Goal: Task Accomplishment & Management: Manage account settings

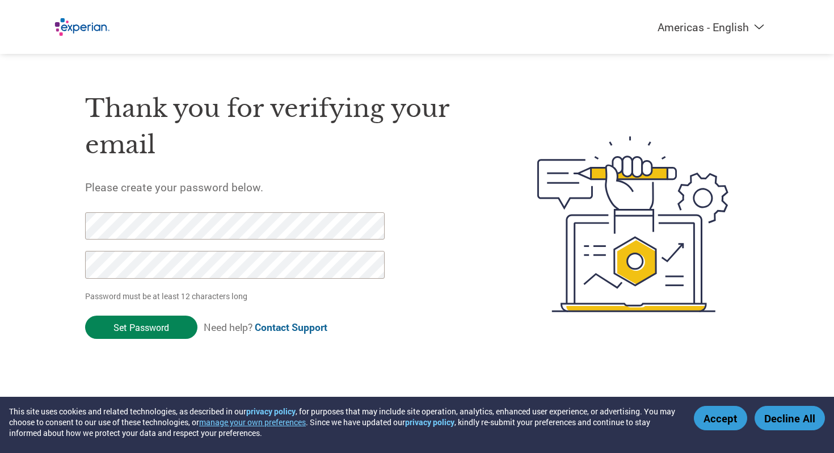
click at [137, 323] on input "Set Password" at bounding box center [141, 326] width 112 height 23
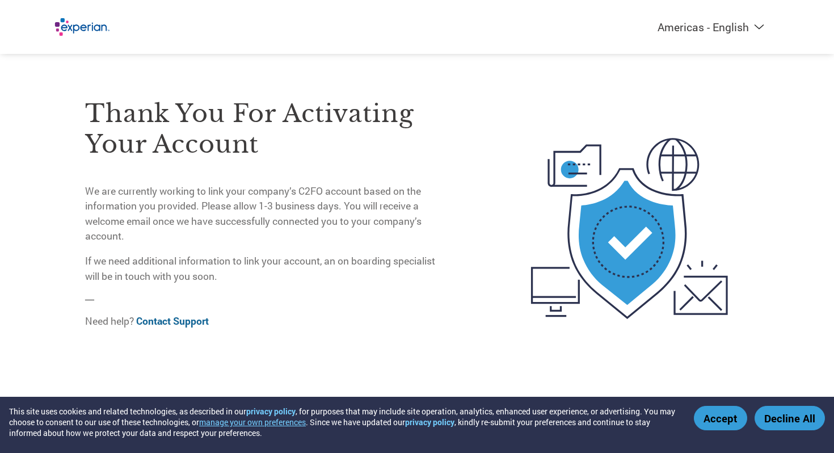
click at [717, 416] on button "Accept" at bounding box center [720, 417] width 53 height 24
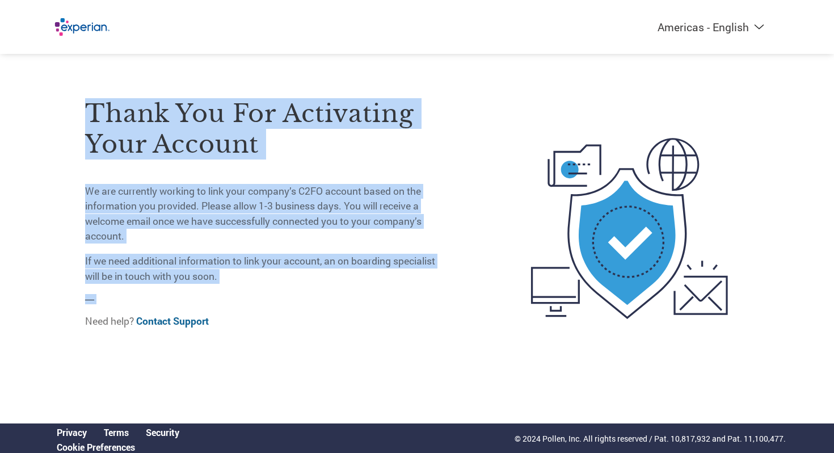
drag, startPoint x: 299, startPoint y: 204, endPoint x: 350, endPoint y: 305, distance: 113.1
click at [350, 305] on div "Thank you for activating your account We are currently working to link your com…" at bounding box center [264, 206] width 358 height 265
click at [350, 303] on div "Thank you for activating your account We are currently working to link your com…" at bounding box center [264, 206] width 358 height 265
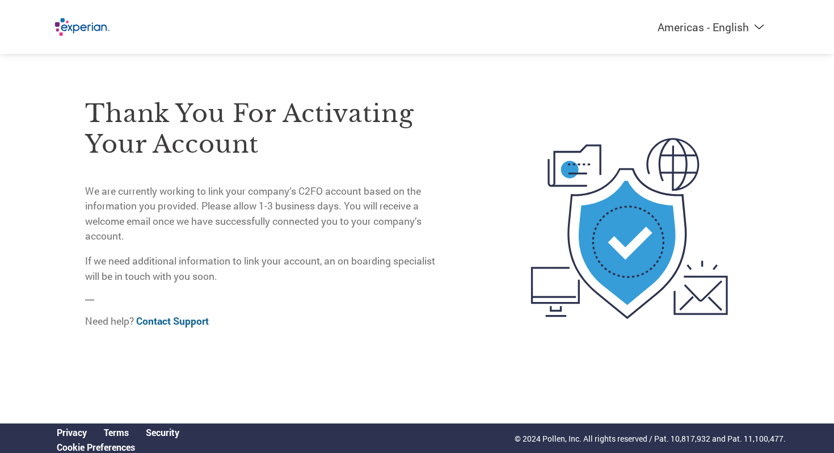
click at [345, 218] on p "We are currently working to link your company’s C2FO account based on the infor…" at bounding box center [264, 214] width 358 height 60
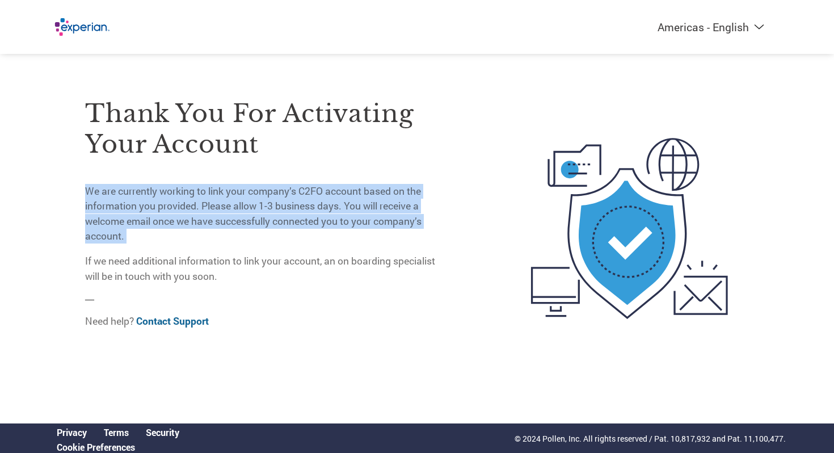
click at [345, 218] on p "We are currently working to link your company’s C2FO account based on the infor…" at bounding box center [264, 214] width 358 height 60
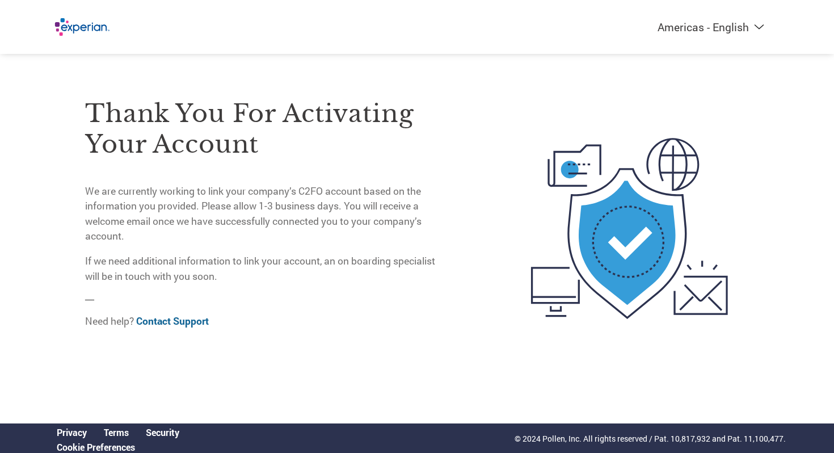
click at [364, 261] on p "If we need additional information to link your account, an on boarding speciali…" at bounding box center [264, 268] width 358 height 30
